Goal: Information Seeking & Learning: Learn about a topic

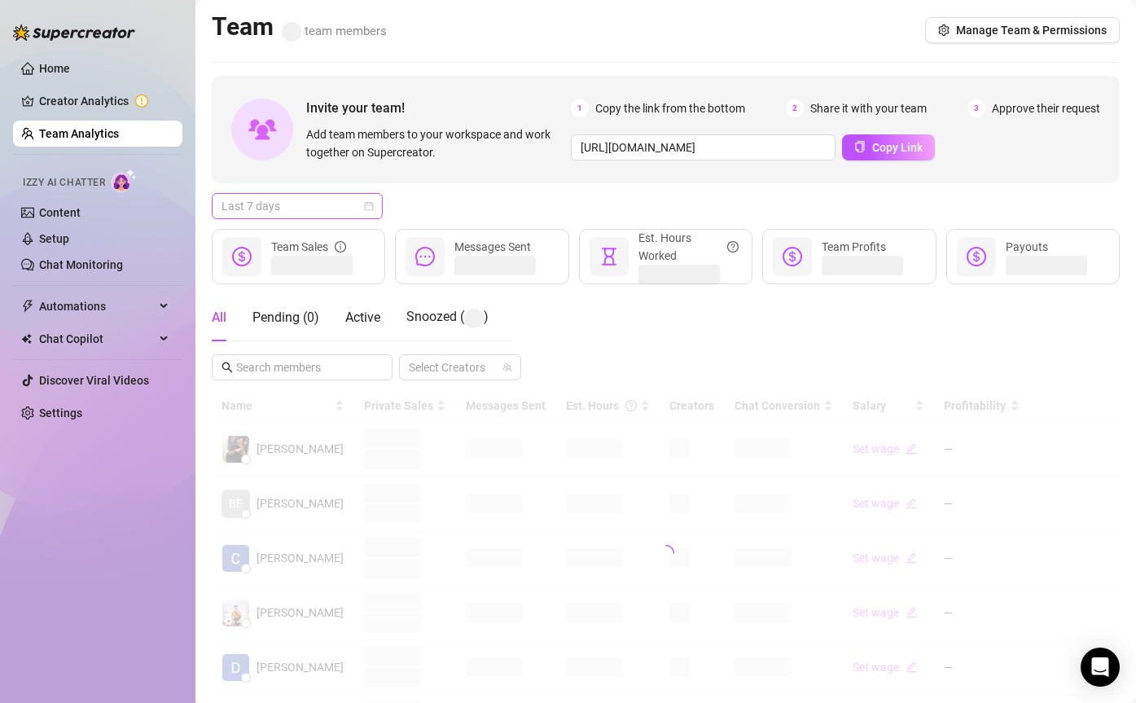
click at [314, 208] on span "Last 7 days" at bounding box center [296, 206] width 151 height 24
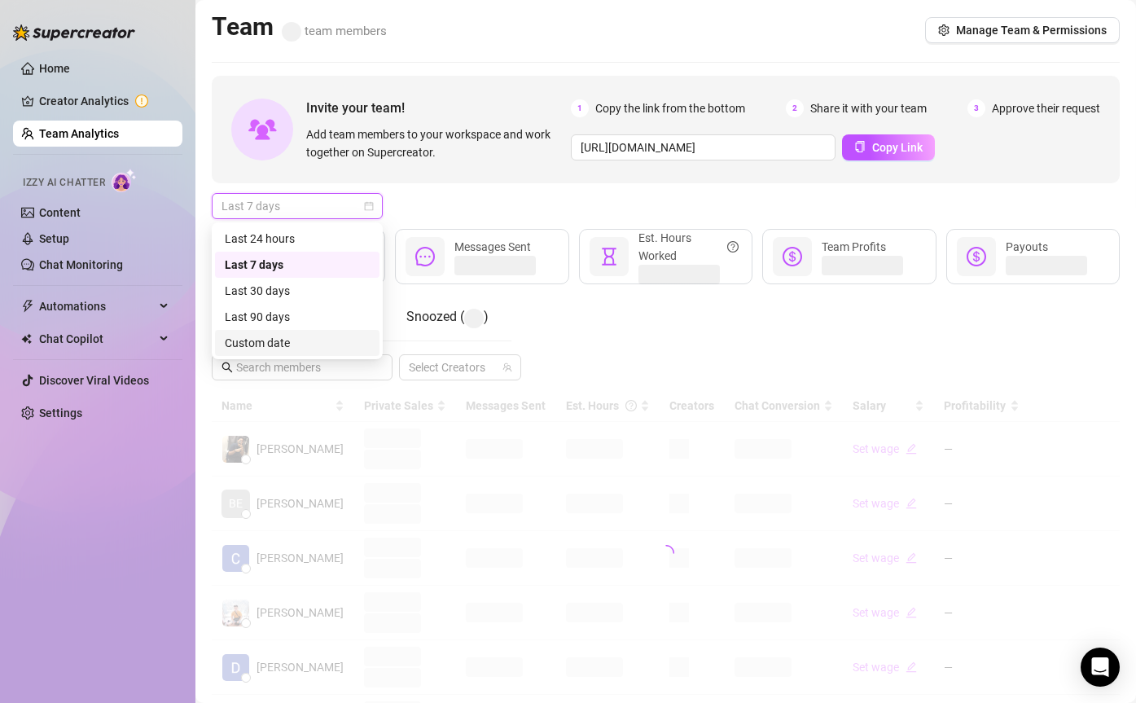
click at [278, 350] on div "Custom date" at bounding box center [297, 343] width 145 height 18
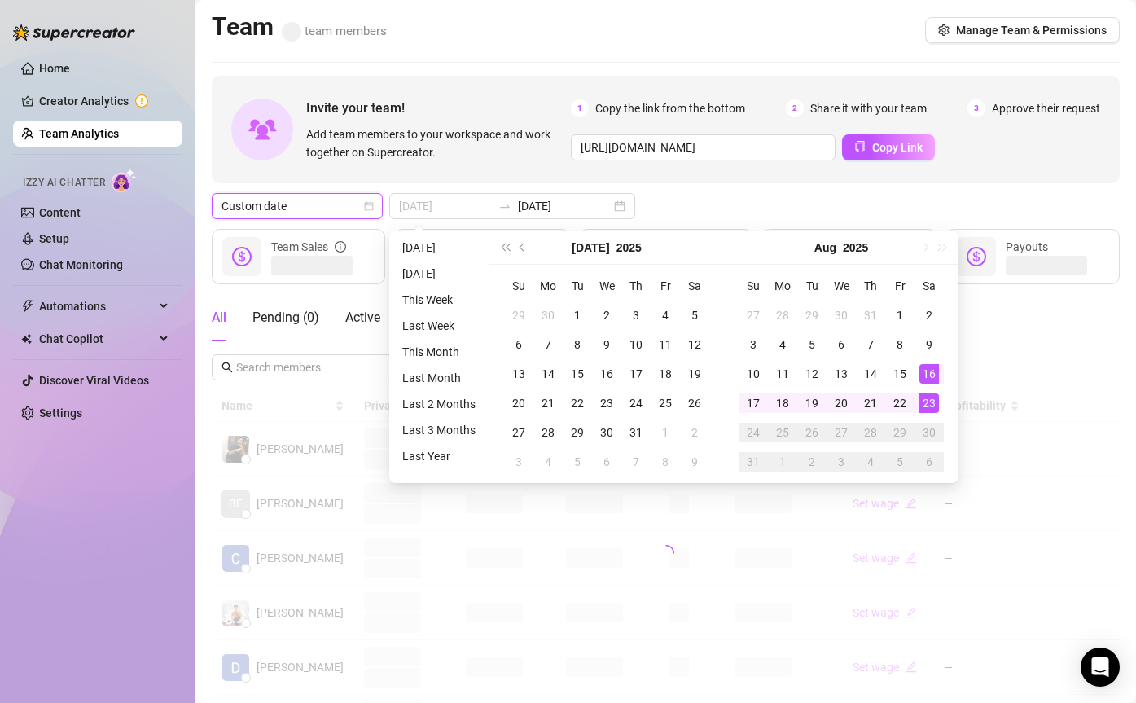
type input "[DATE]"
click at [930, 396] on div "23" at bounding box center [929, 403] width 20 height 20
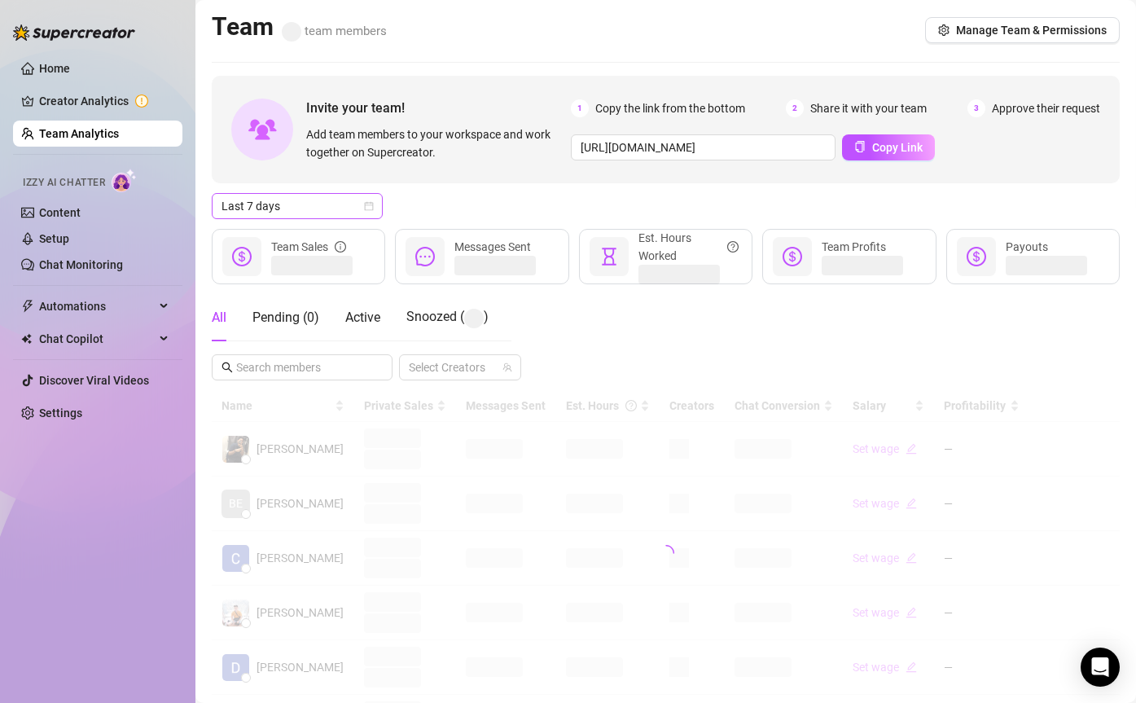
click at [291, 216] on span "Last 7 days" at bounding box center [296, 206] width 151 height 24
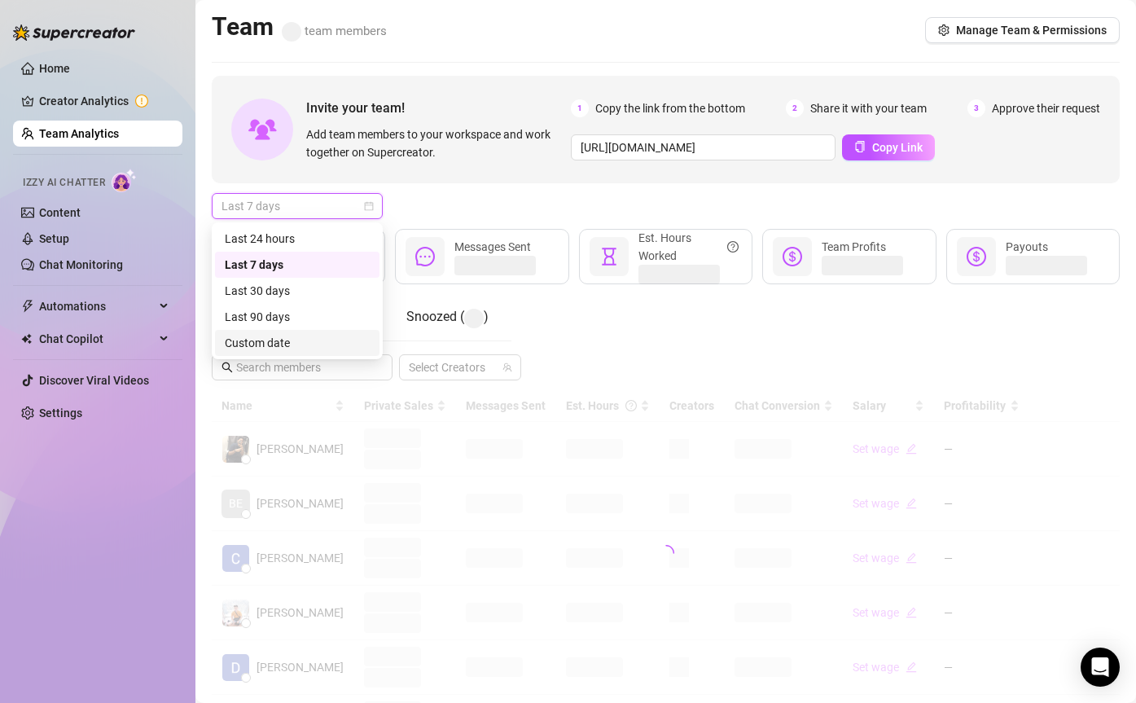
click at [268, 338] on div "Custom date" at bounding box center [297, 343] width 145 height 18
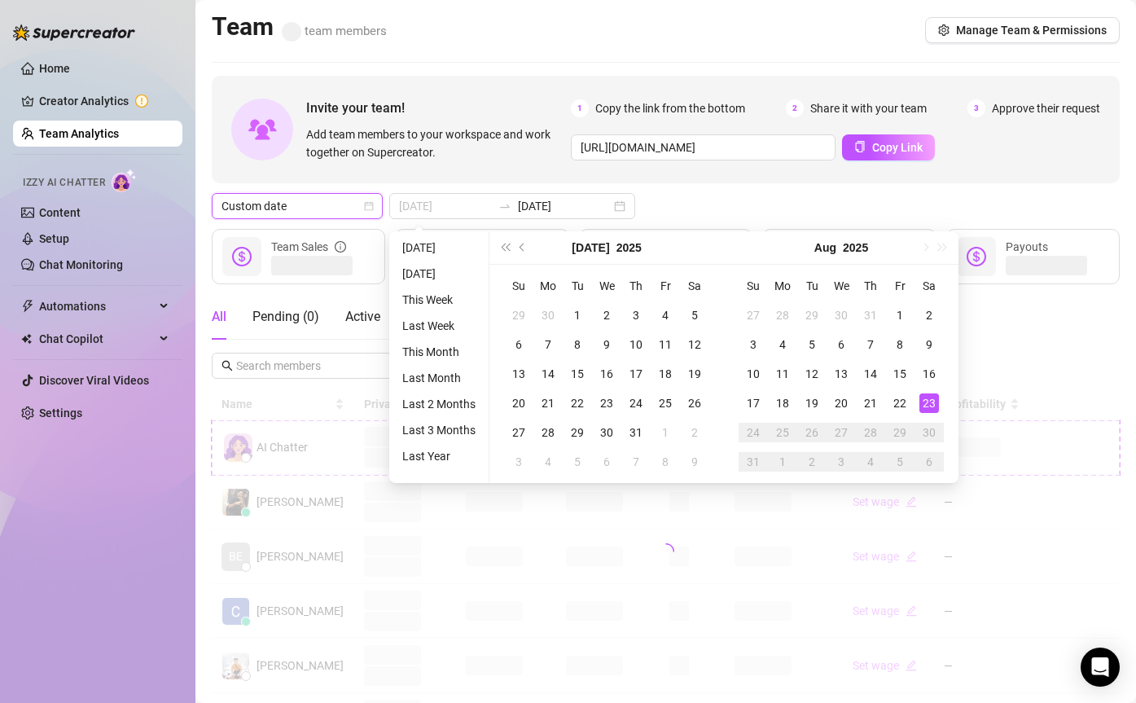
click at [927, 398] on div "23" at bounding box center [929, 403] width 20 height 20
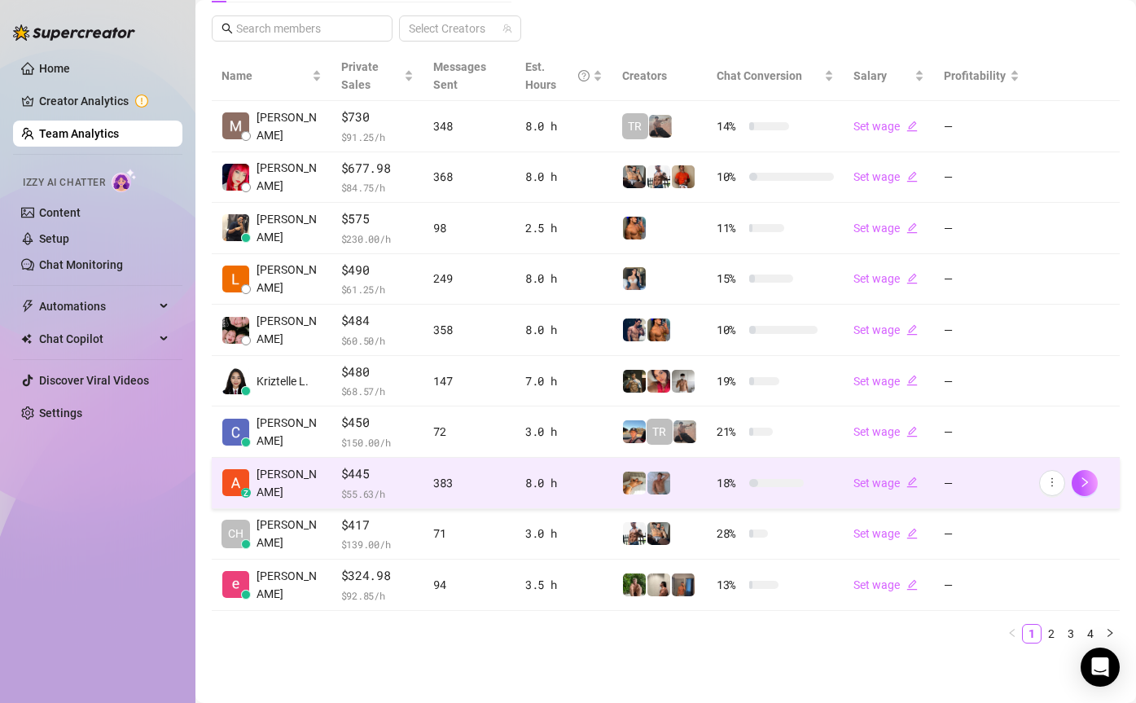
scroll to position [339, 0]
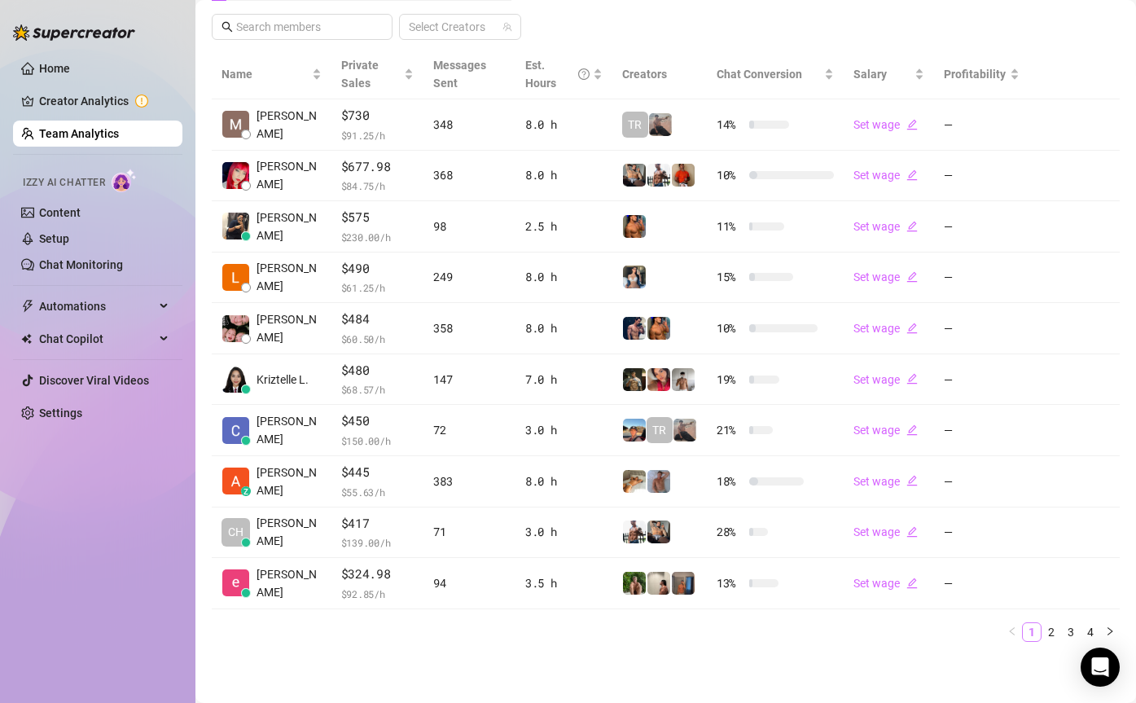
click at [1040, 629] on li "1" at bounding box center [1032, 632] width 20 height 20
click at [1054, 631] on link "2" at bounding box center [1051, 632] width 18 height 18
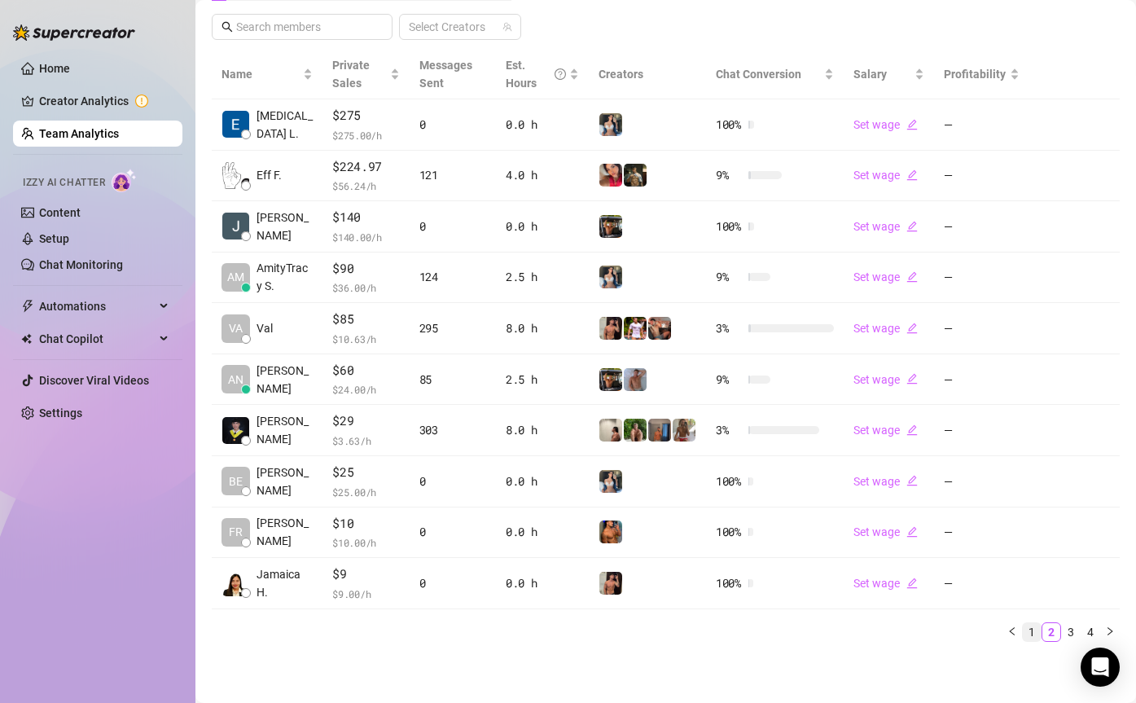
click at [1031, 627] on link "1" at bounding box center [1032, 632] width 18 height 18
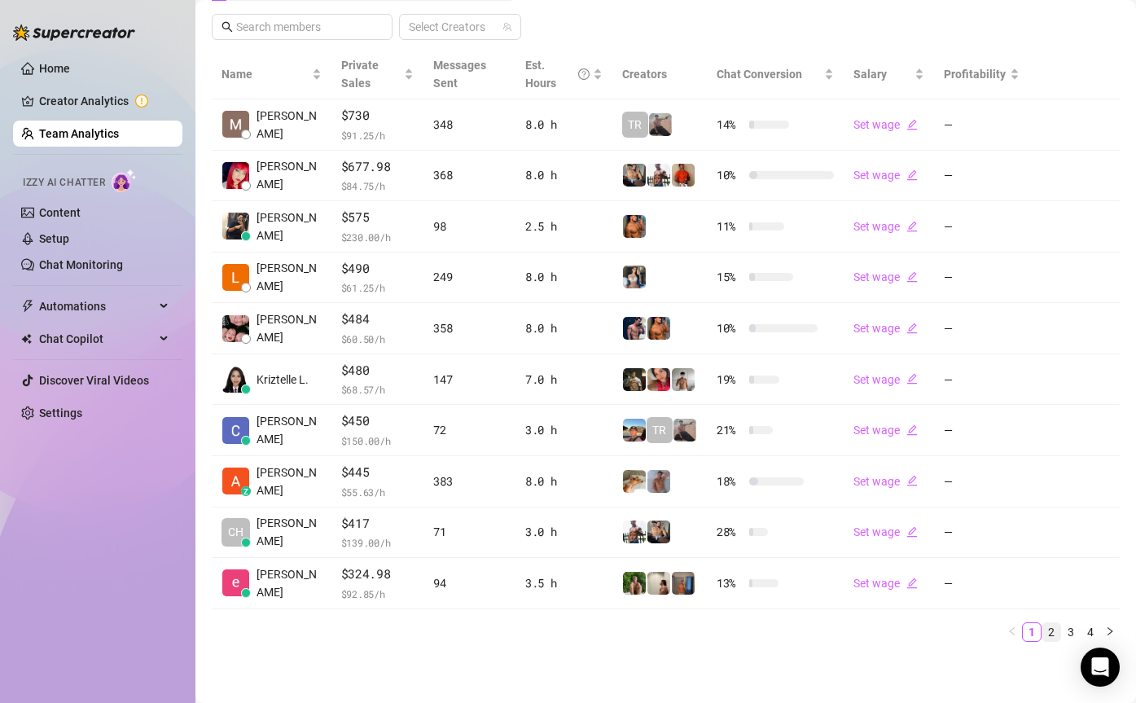
click at [1045, 632] on link "2" at bounding box center [1051, 632] width 18 height 18
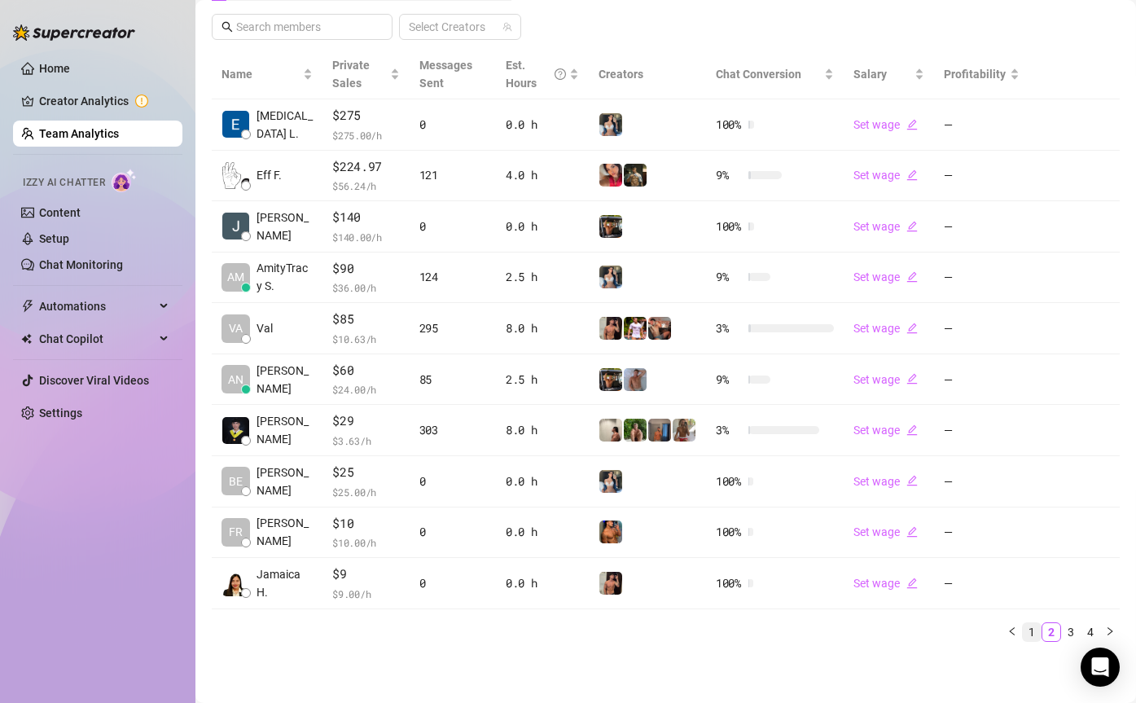
click at [1030, 627] on link "1" at bounding box center [1032, 632] width 18 height 18
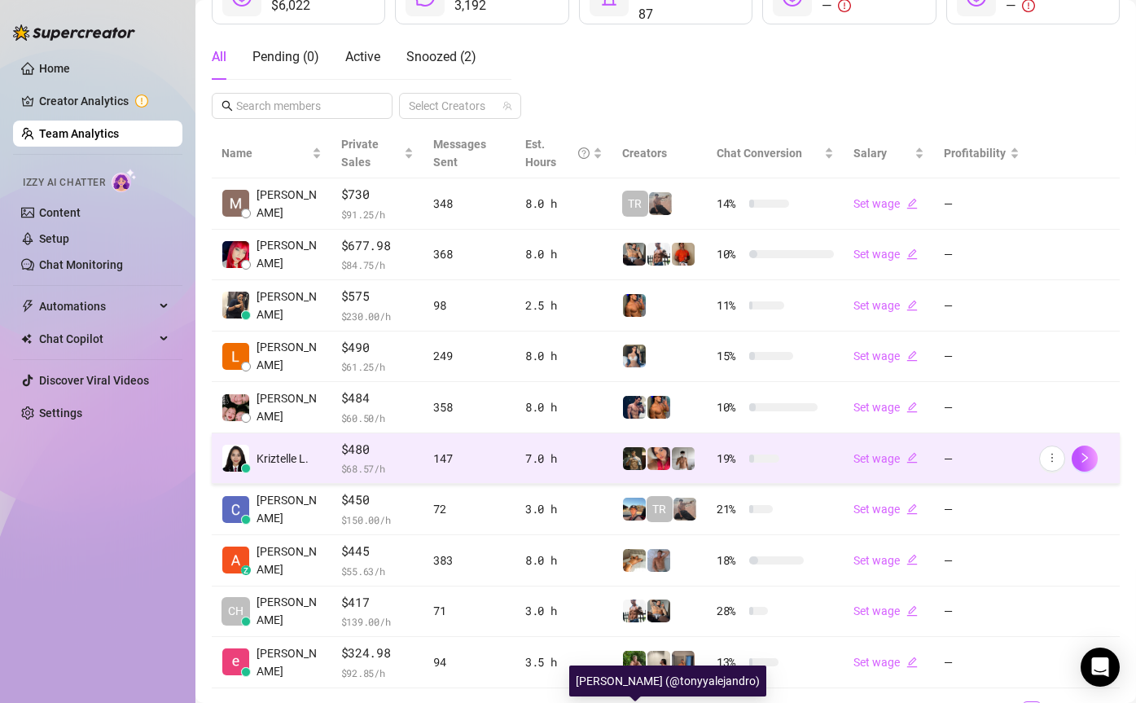
scroll to position [0, 0]
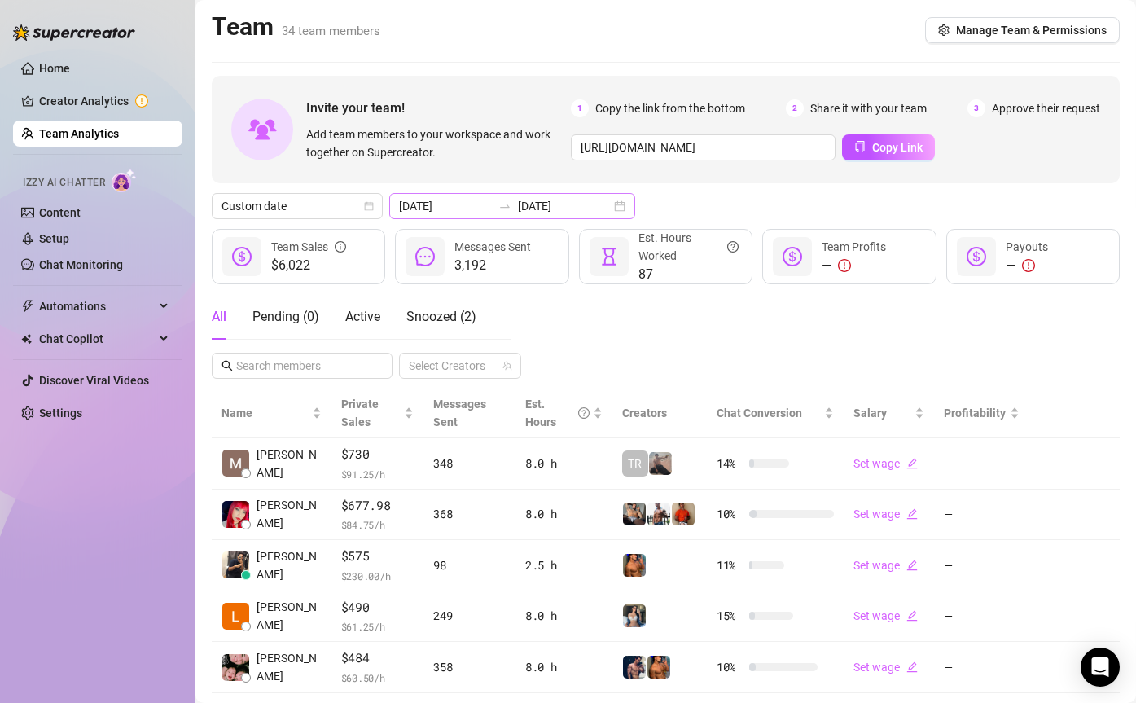
click at [489, 197] on div "2025-08-23 2025-08-23" at bounding box center [512, 206] width 246 height 26
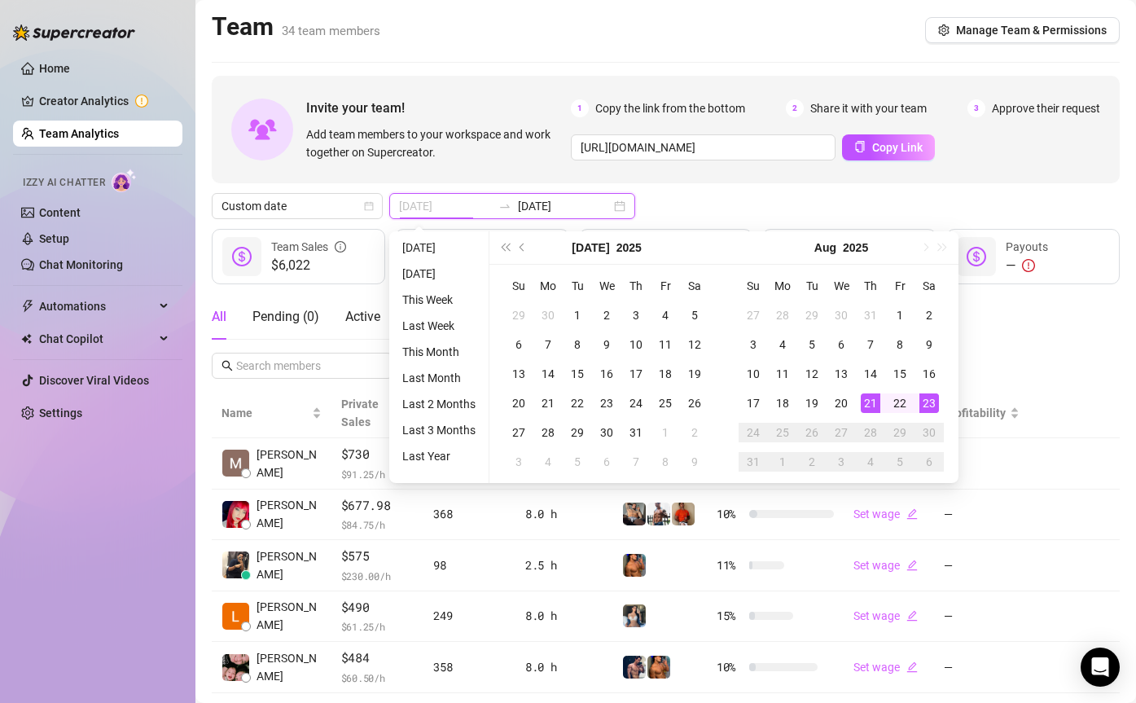
type input "[DATE]"
click at [922, 396] on div "23" at bounding box center [929, 403] width 20 height 20
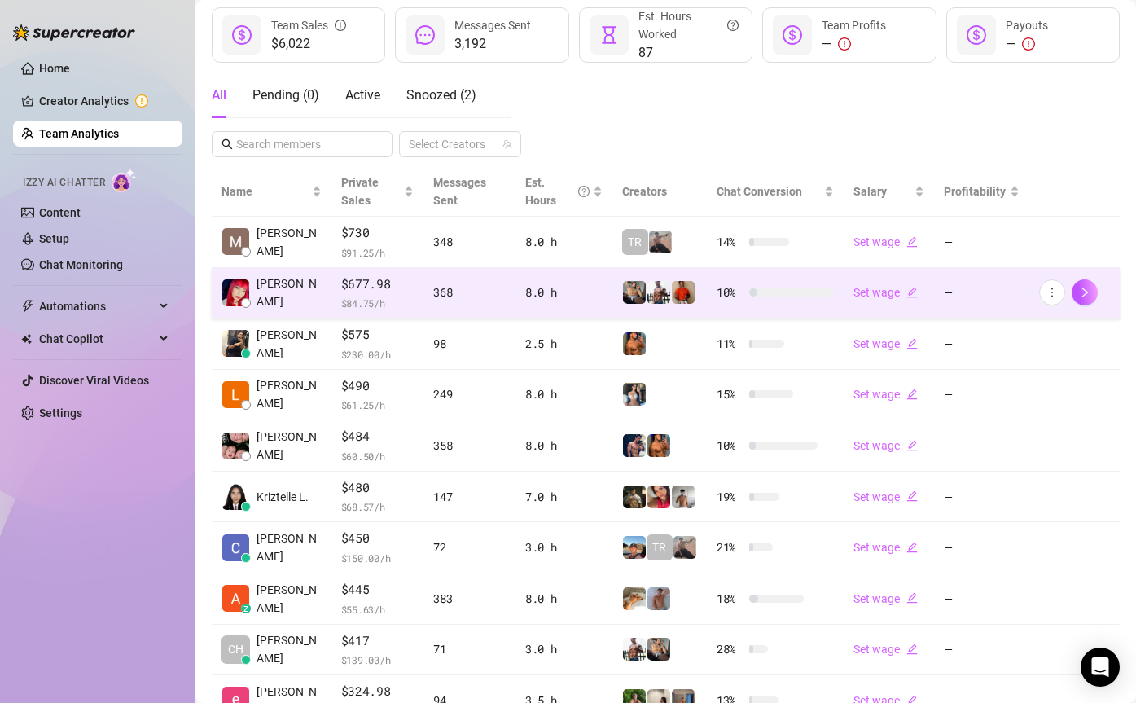
scroll to position [339, 0]
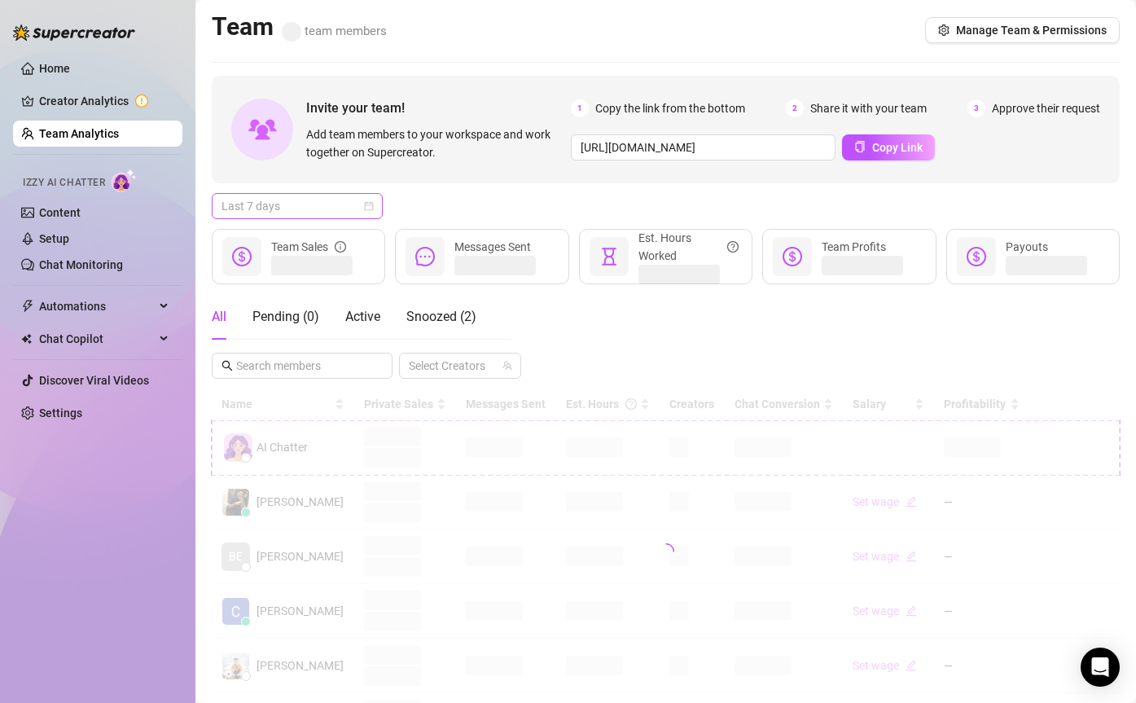
click at [275, 208] on span "Last 7 days" at bounding box center [296, 206] width 151 height 24
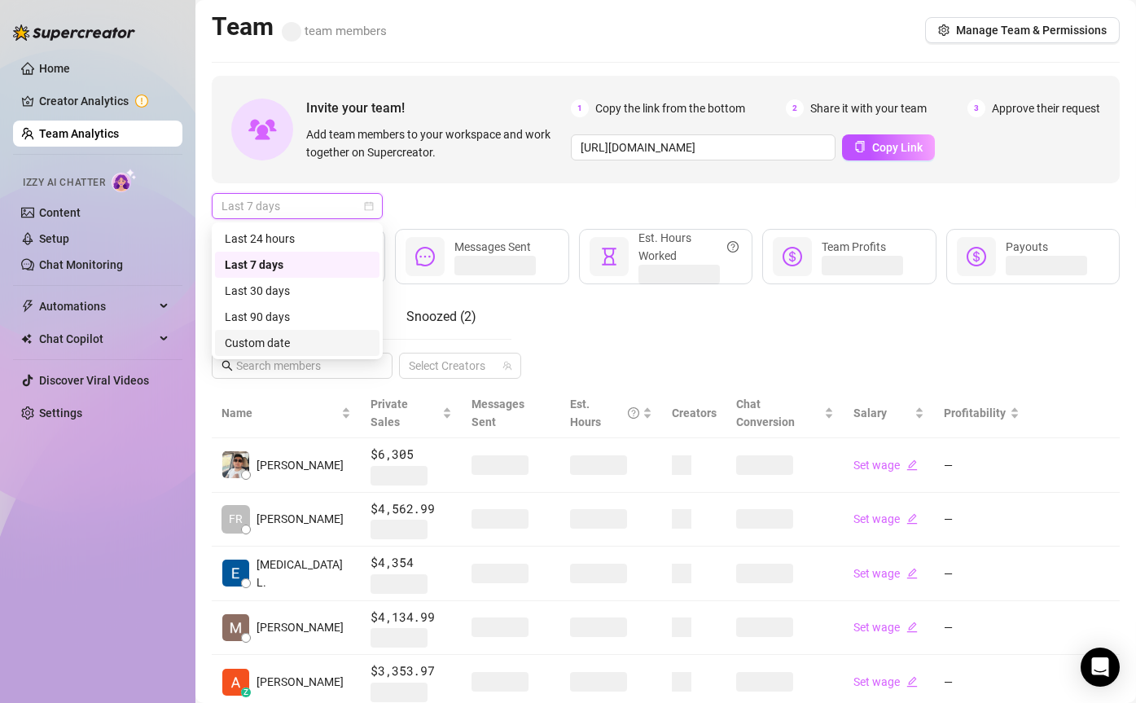
click at [317, 335] on div "Custom date" at bounding box center [297, 343] width 145 height 18
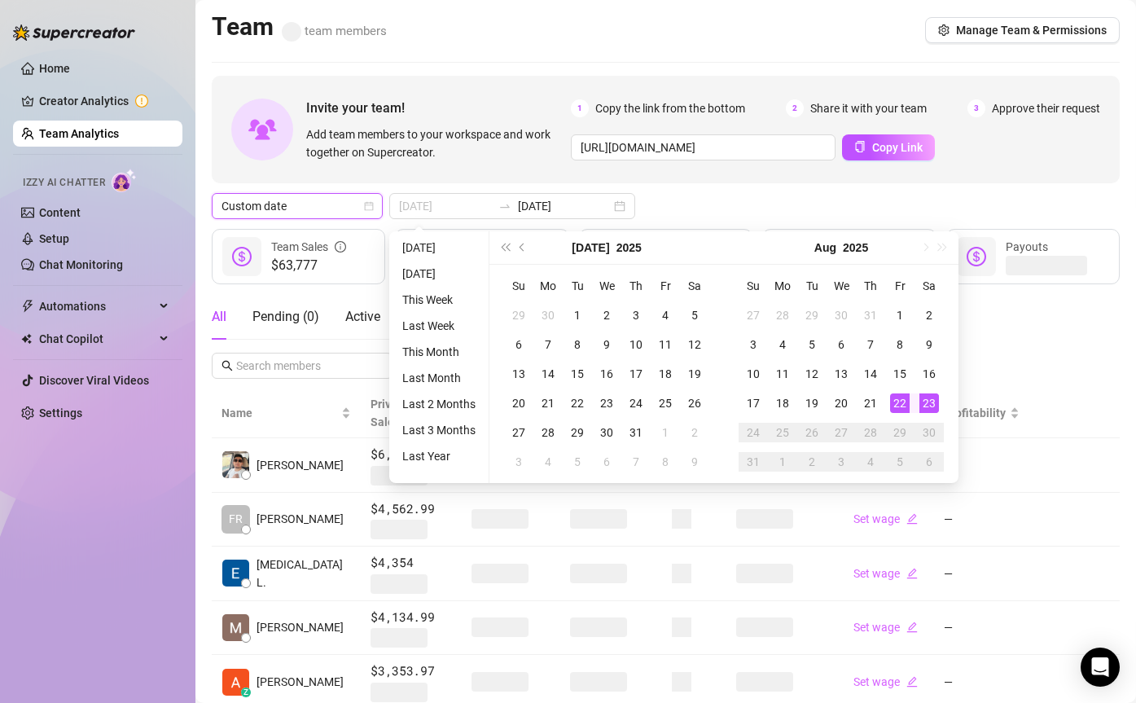
type input "[DATE]"
click at [936, 396] on div "23" at bounding box center [929, 403] width 20 height 20
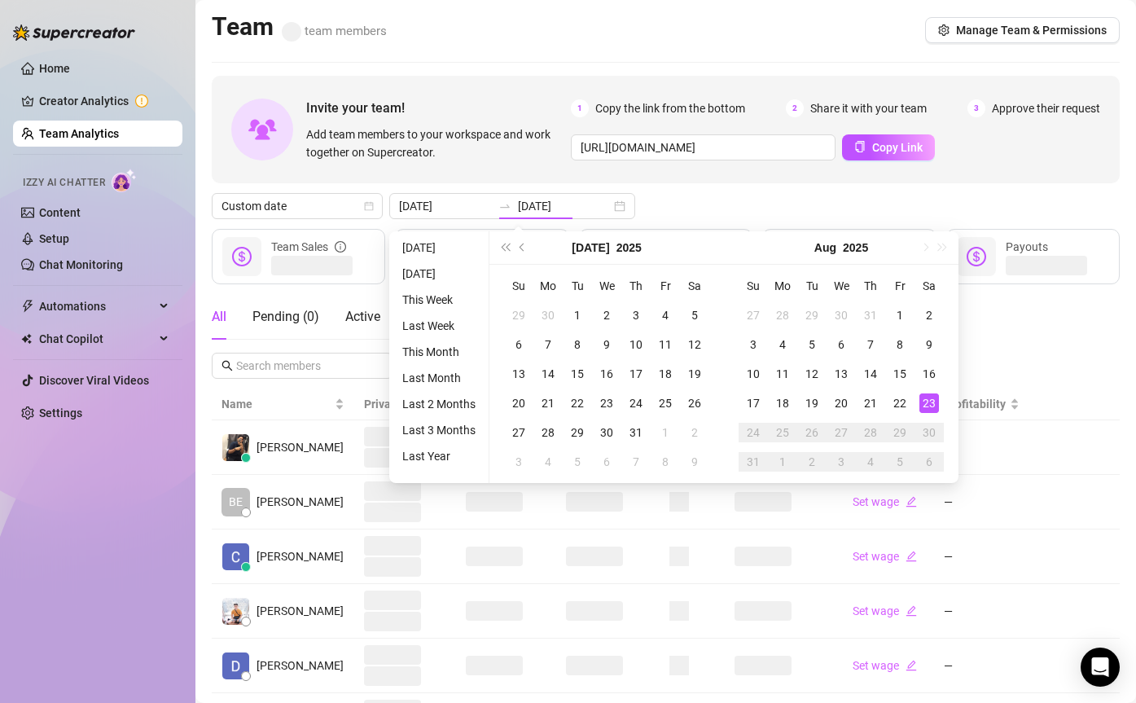
click at [936, 396] on div "Name Private Sales Messages Sent Est. Hours Creators Chat Conversion Salary Pro…" at bounding box center [666, 693] width 908 height 610
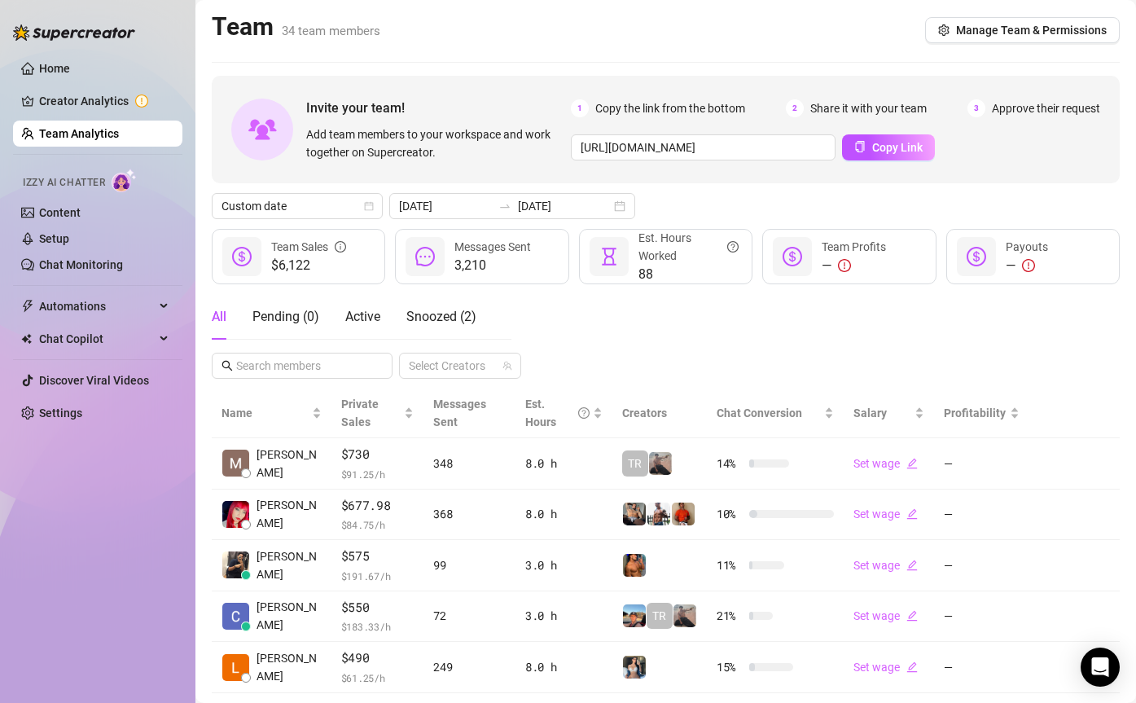
scroll to position [339, 0]
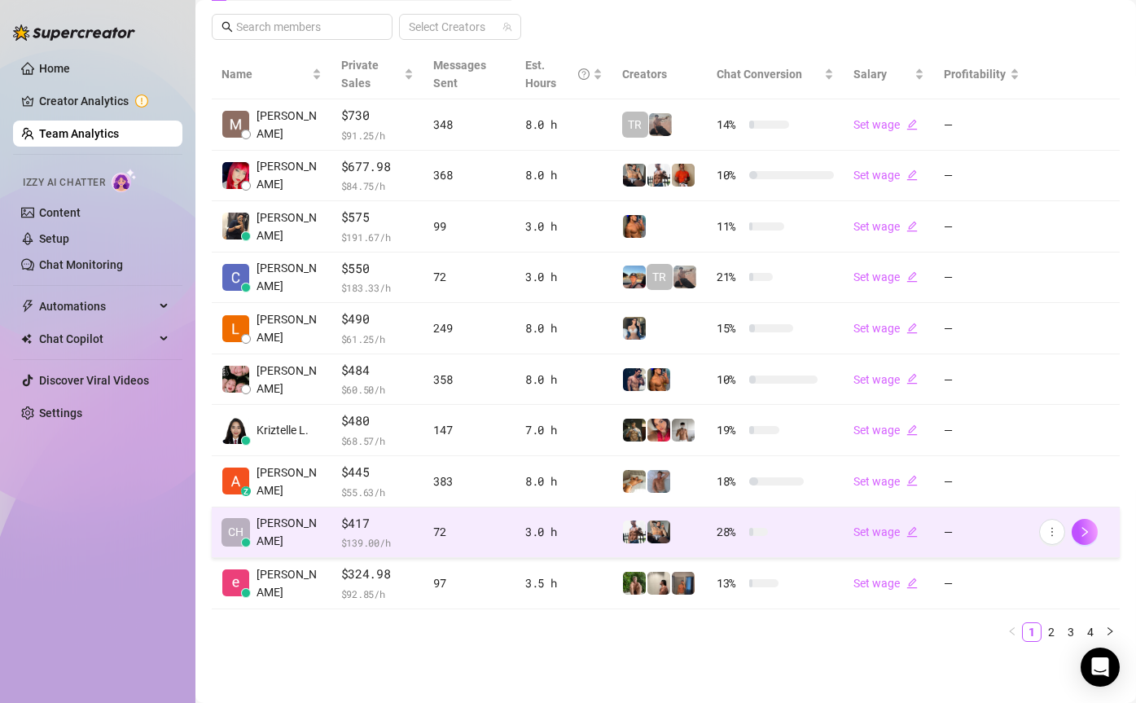
click at [783, 532] on td "28 %" at bounding box center [775, 532] width 137 height 51
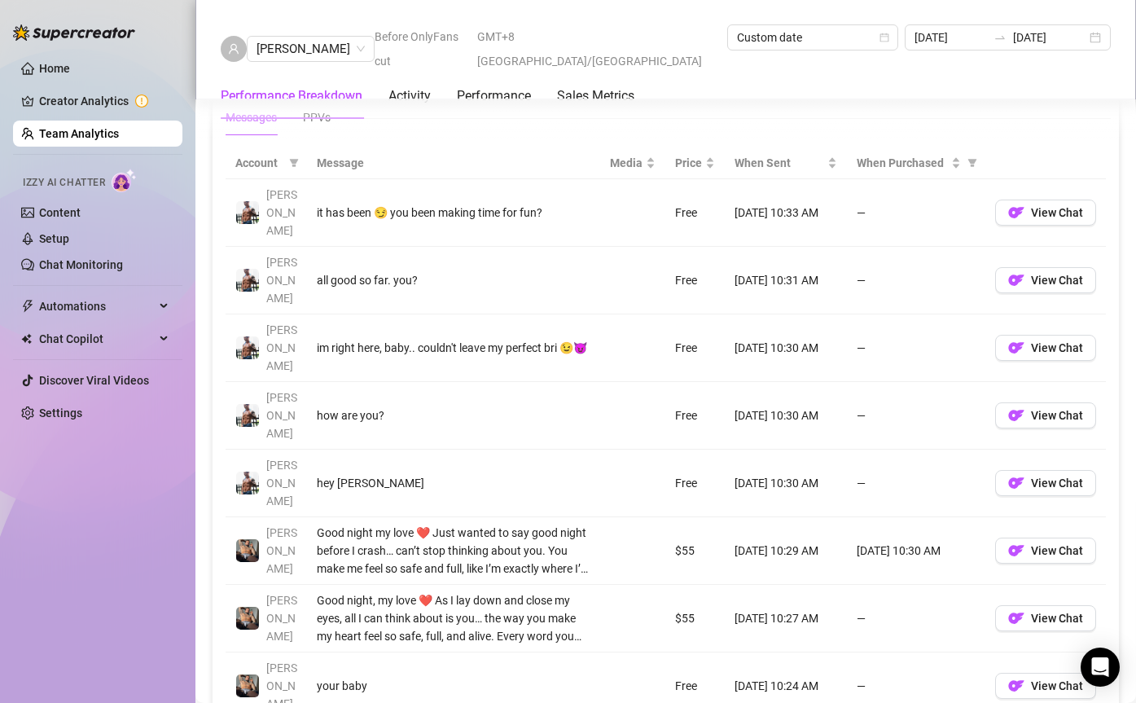
scroll to position [1090, 0]
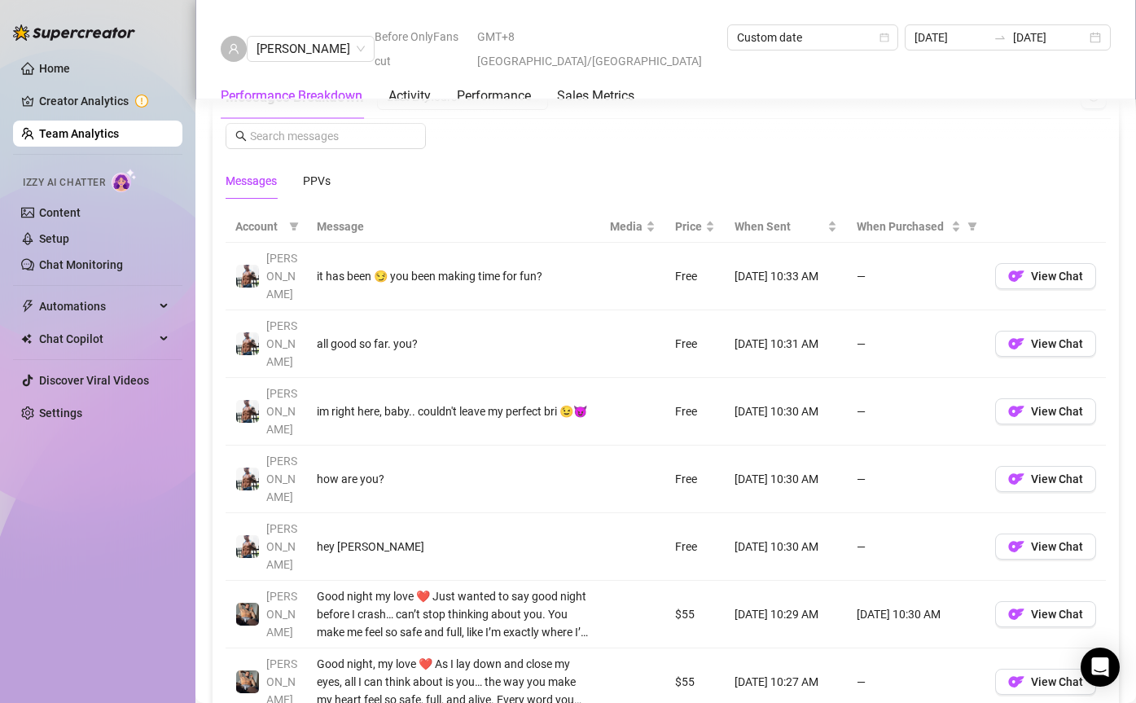
click at [88, 127] on link "Team Analytics" at bounding box center [79, 133] width 80 height 13
click at [93, 131] on link "Team Analytics" at bounding box center [79, 133] width 80 height 13
click at [93, 133] on link "Team Analytics" at bounding box center [79, 133] width 80 height 13
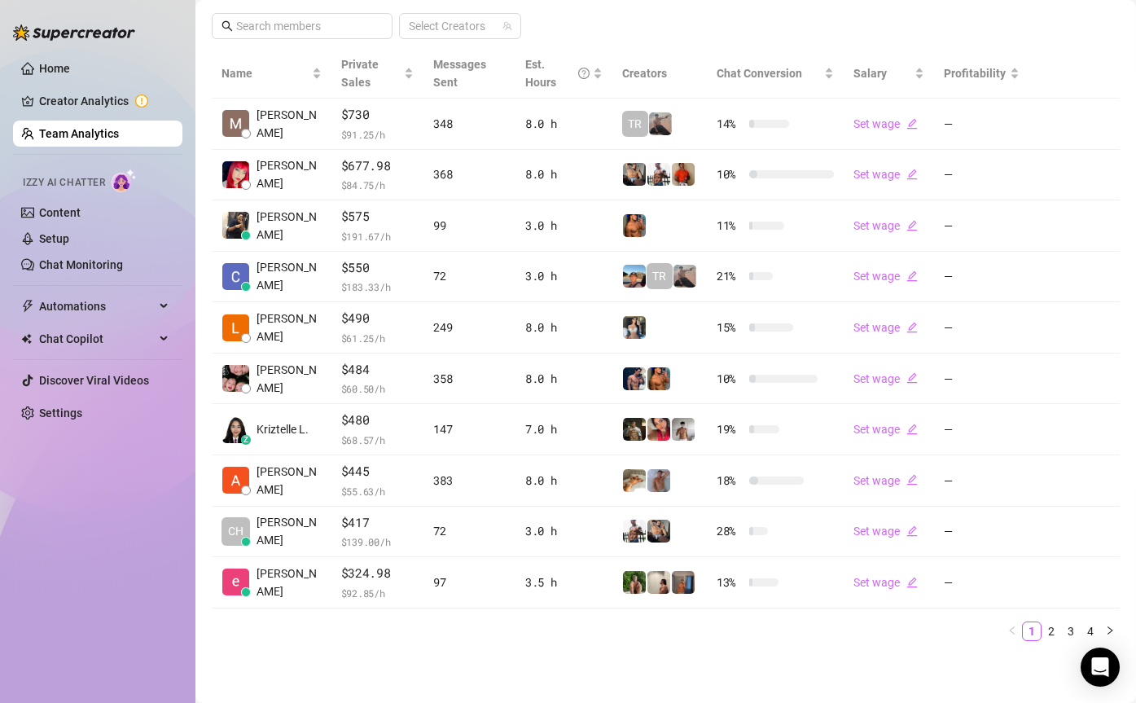
scroll to position [339, 0]
drag, startPoint x: 1040, startPoint y: 624, endPoint x: 1052, endPoint y: 632, distance: 14.7
click at [1052, 632] on ul "1 2 3 4" at bounding box center [666, 632] width 908 height 20
click at [1053, 633] on link "2" at bounding box center [1051, 632] width 18 height 18
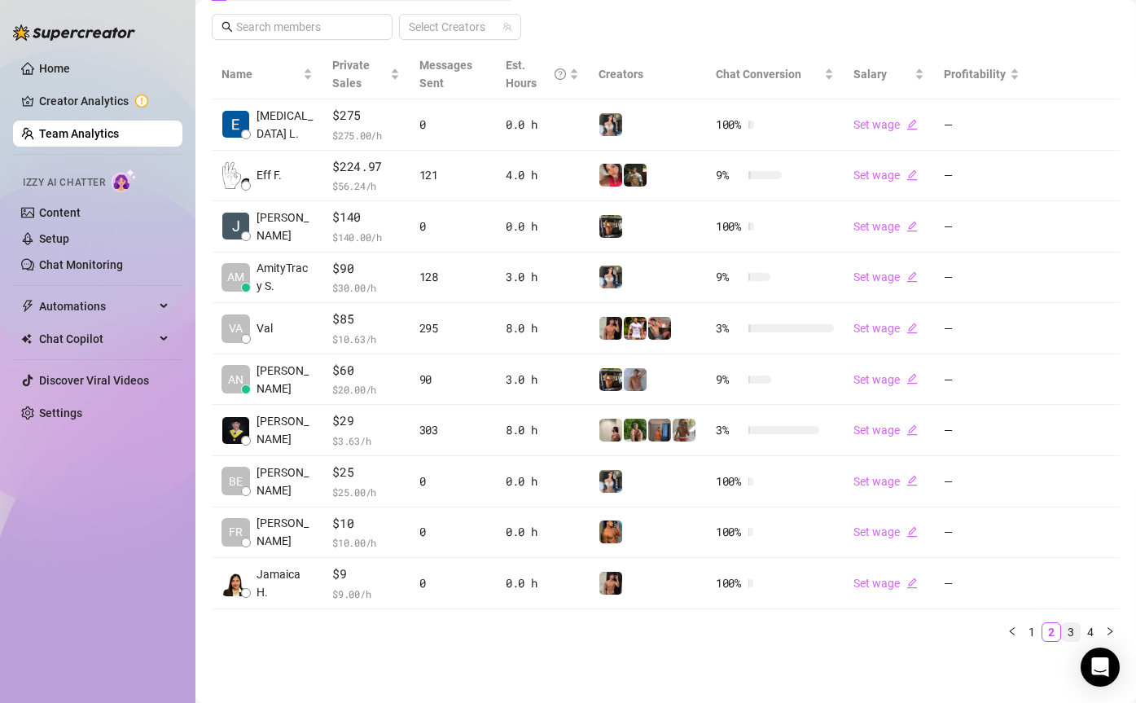
click at [1068, 629] on link "3" at bounding box center [1071, 632] width 18 height 18
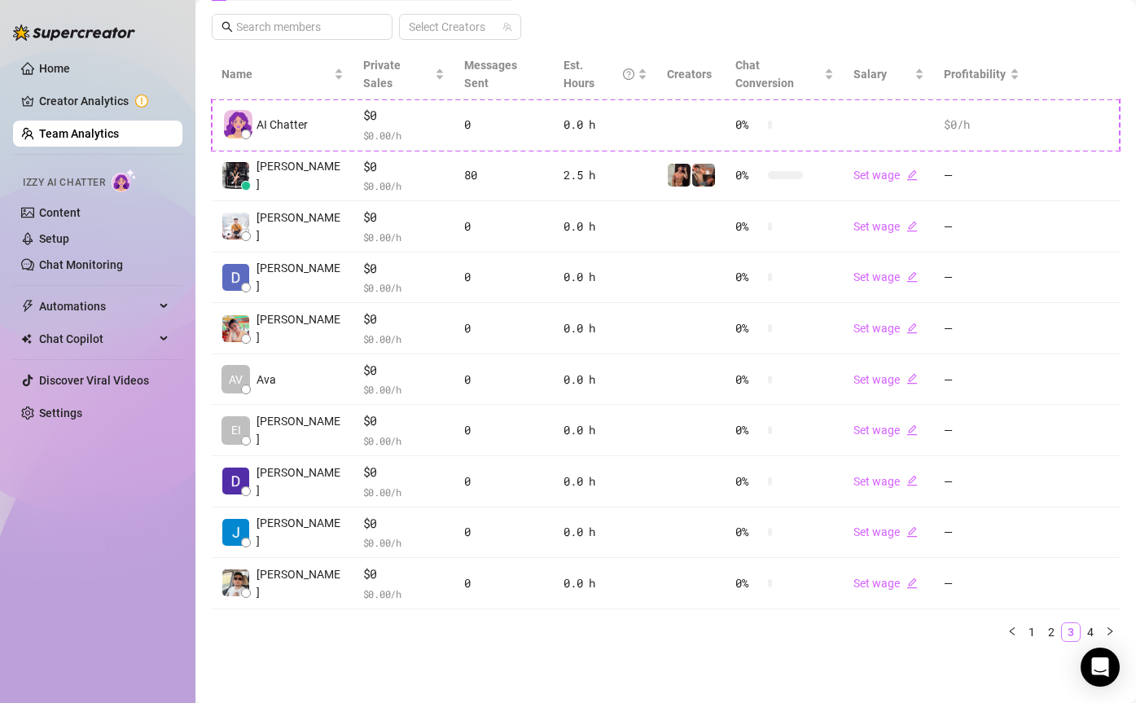
scroll to position [321, 0]
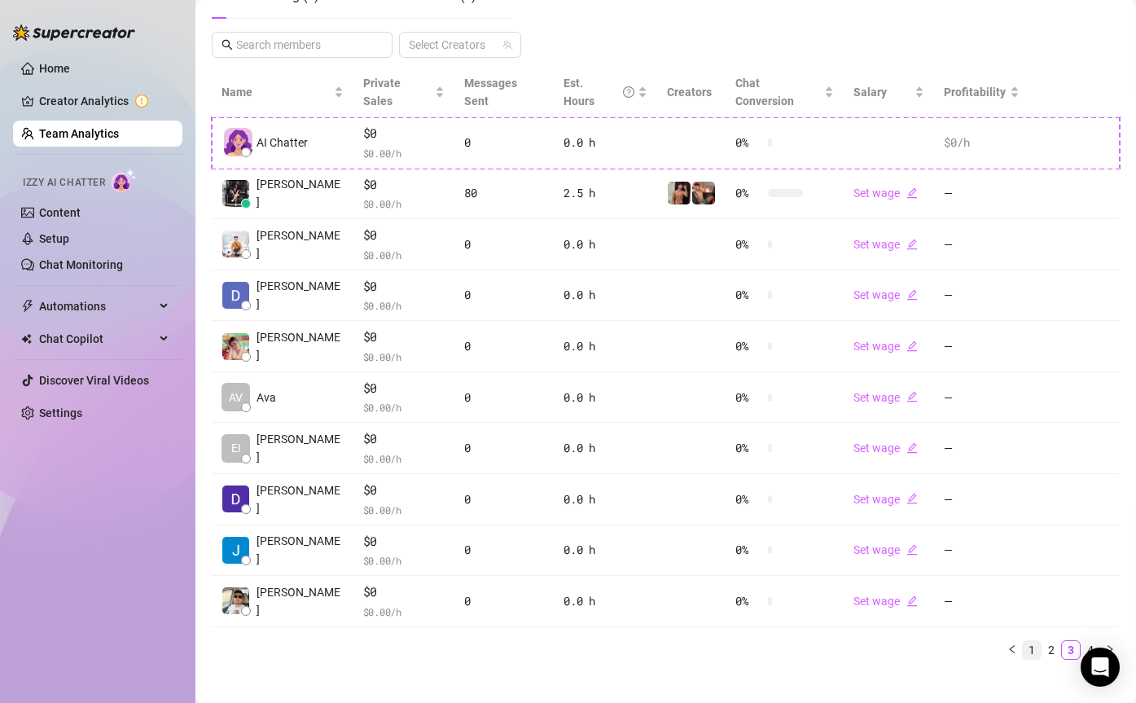
click at [1033, 641] on link "1" at bounding box center [1032, 650] width 18 height 18
